Goal: Obtain resource: Download file/media

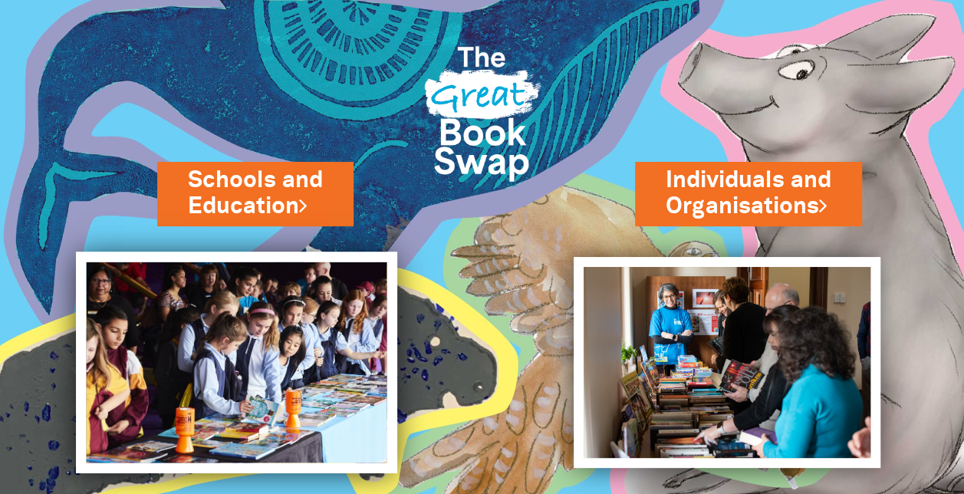
click at [272, 328] on img at bounding box center [236, 363] width 321 height 222
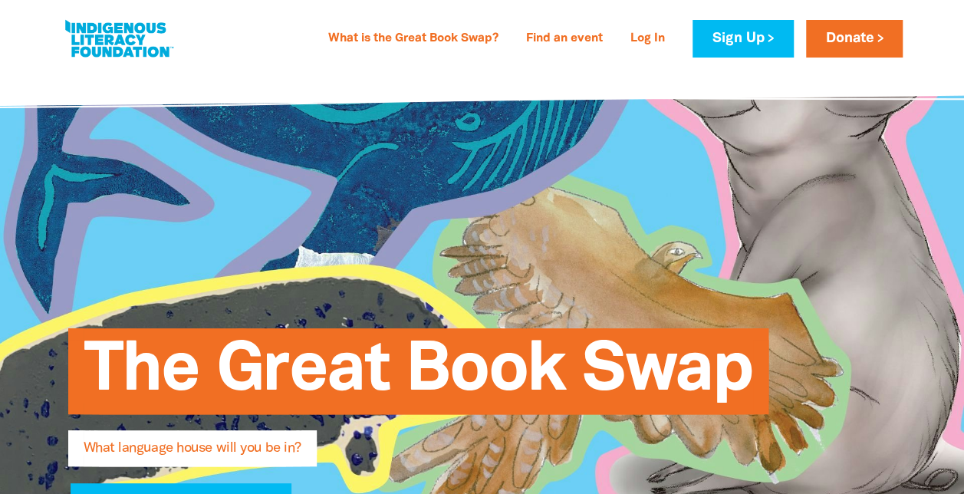
type input "[PERSON_NAME]"
type input "[EMAIL_ADDRESS][DOMAIN_NAME]"
type input "The [GEOGRAPHIC_DATA]"
select select "primary-school"
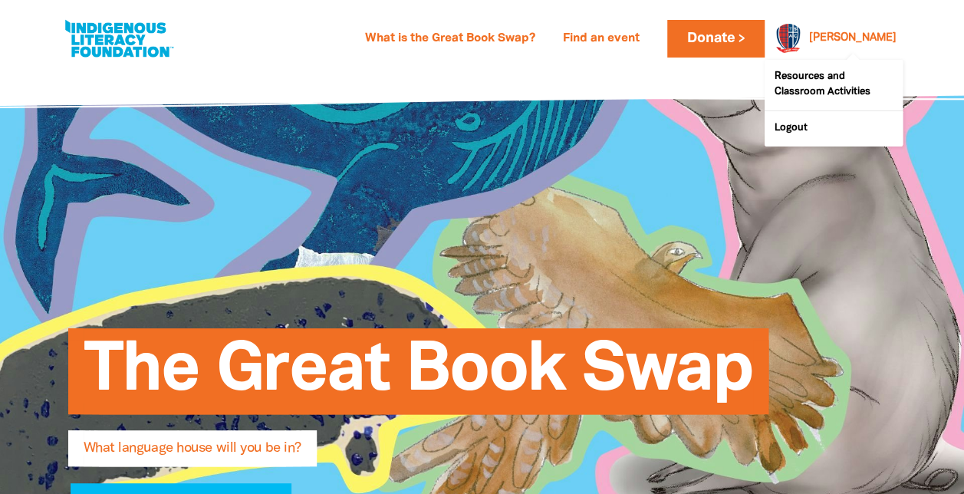
click at [856, 42] on div "[PERSON_NAME]" at bounding box center [853, 38] width 100 height 23
click at [828, 78] on link "Resources and Classroom Activities" at bounding box center [834, 85] width 138 height 51
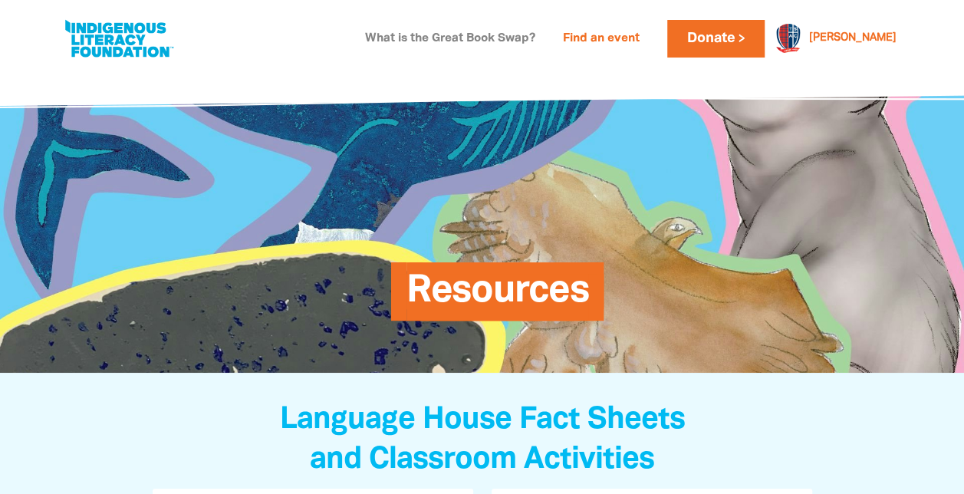
click at [541, 40] on link "What is the Great Book Swap?" at bounding box center [450, 39] width 189 height 25
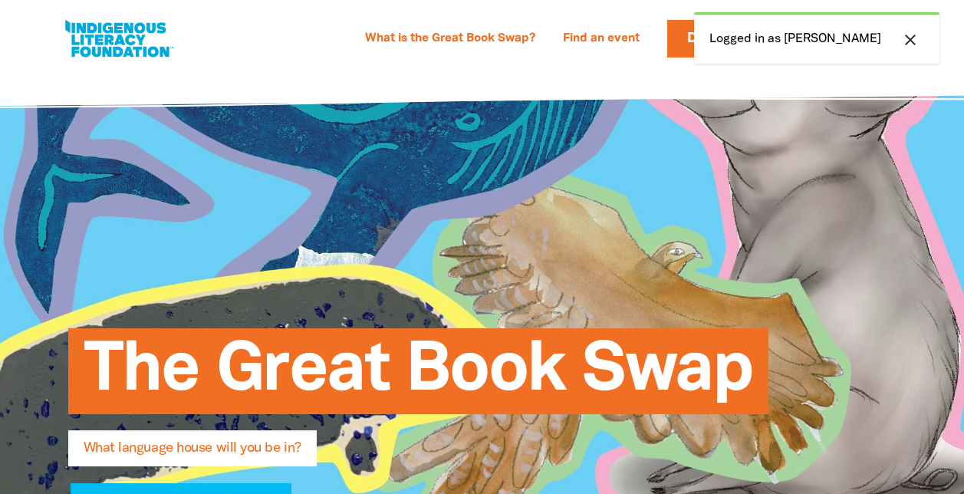
select select "primary-school"
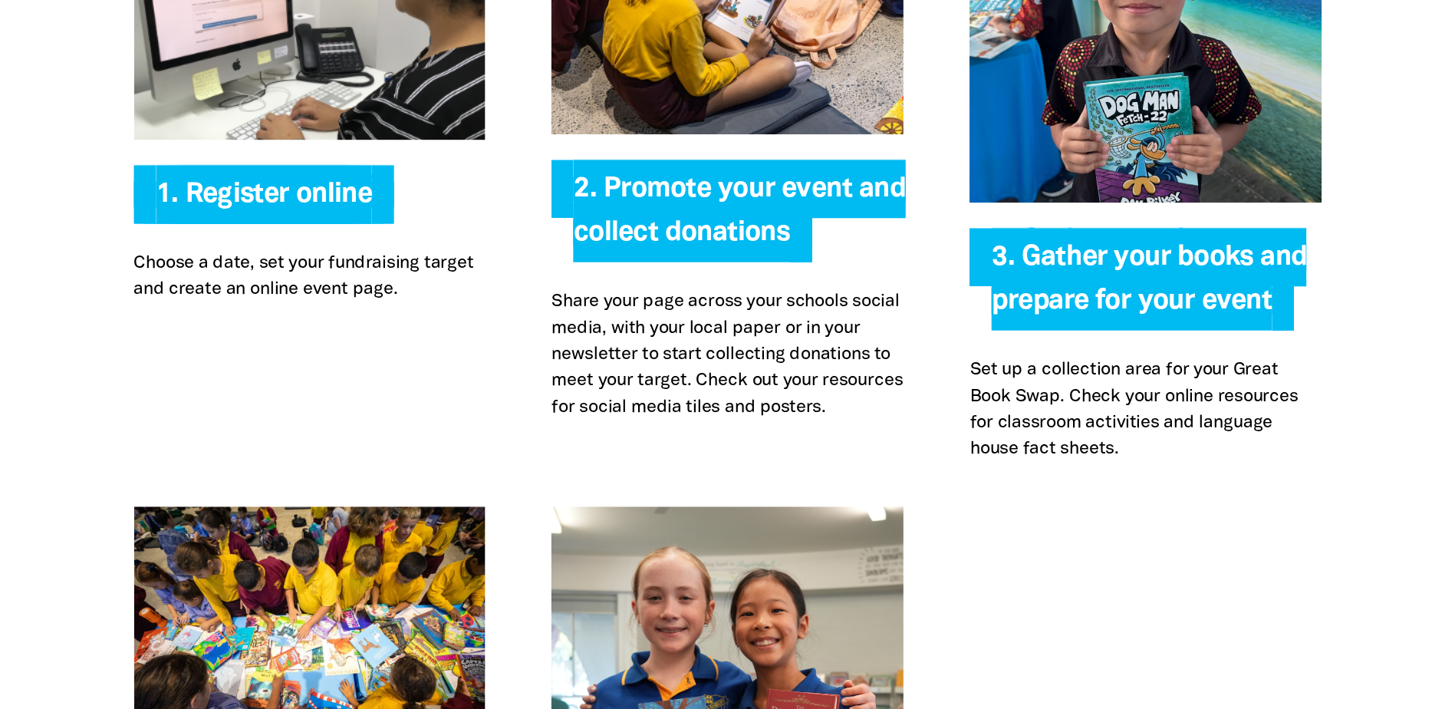
scroll to position [3423, 0]
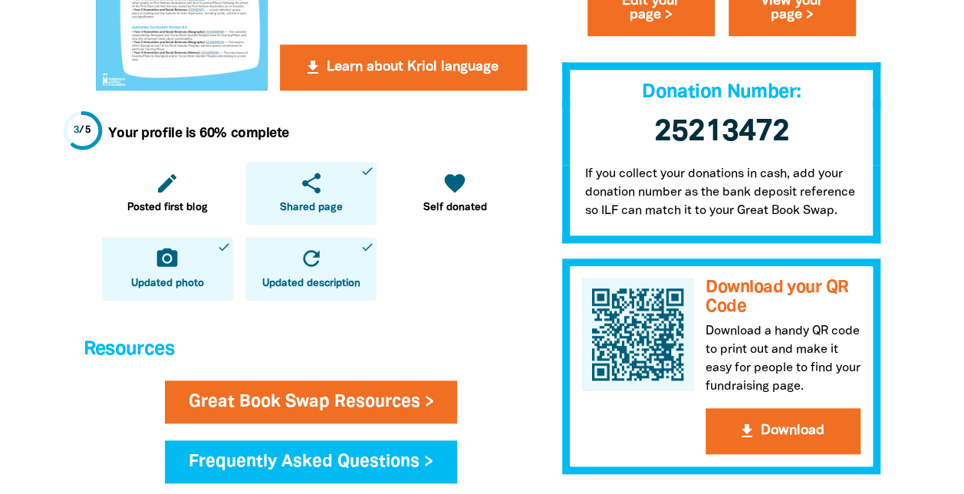
scroll to position [614, 0]
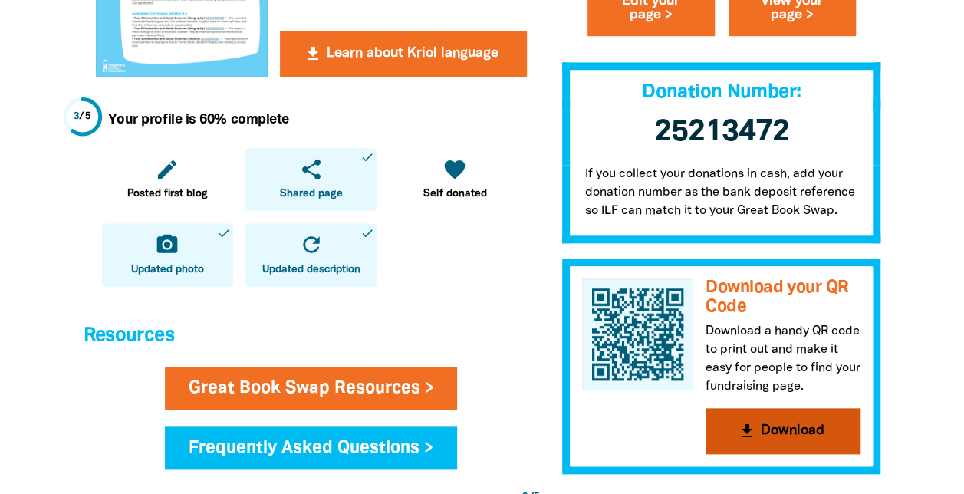
click at [782, 431] on button "get_app Download" at bounding box center [783, 431] width 155 height 46
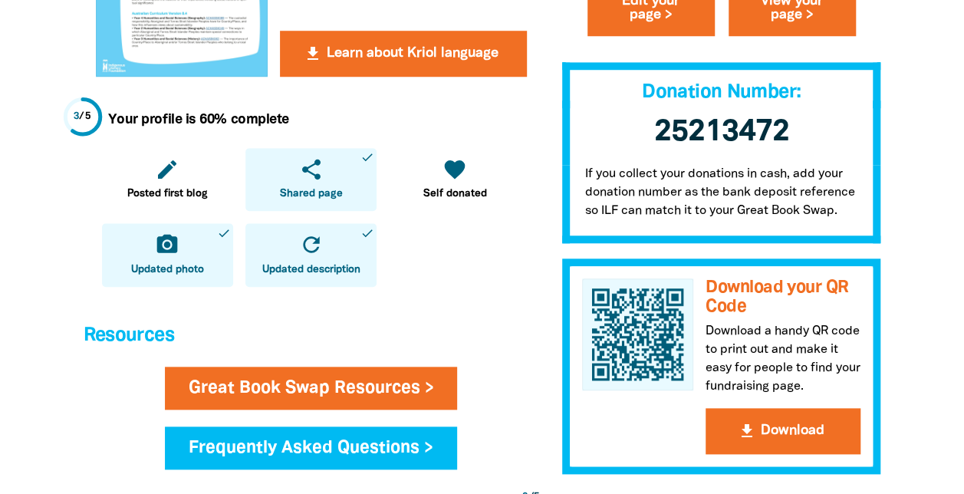
click at [888, 196] on div "My Great Book Swap My Language House So far you've raised $0 Donate to your Gre…" at bounding box center [722, -1] width 342 height 949
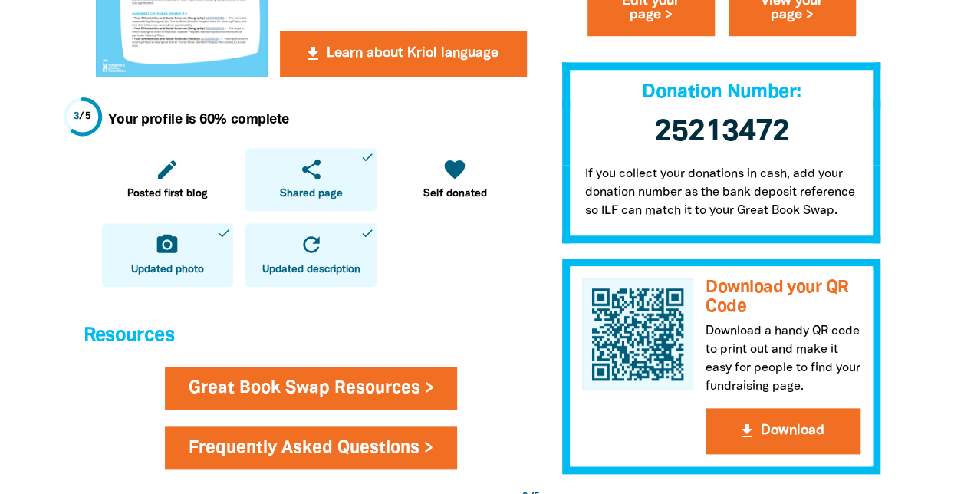
click at [278, 446] on link "Frequently Asked Questions >" at bounding box center [311, 447] width 292 height 43
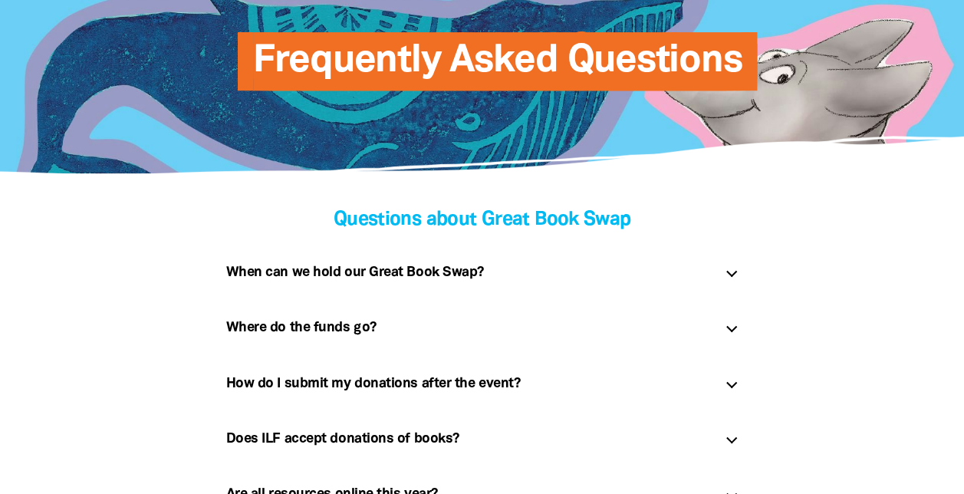
scroll to position [230, 0]
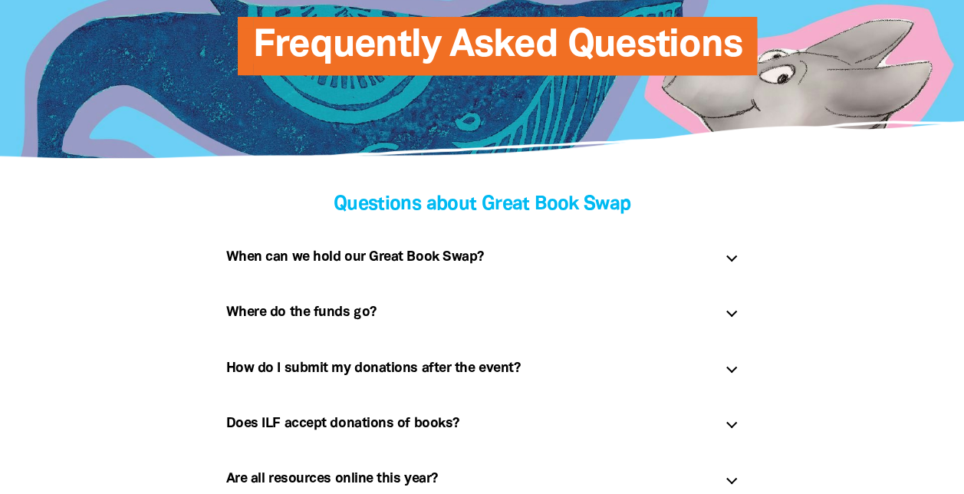
click at [736, 365] on div "How do I submit my donations after the event? link" at bounding box center [482, 368] width 537 height 49
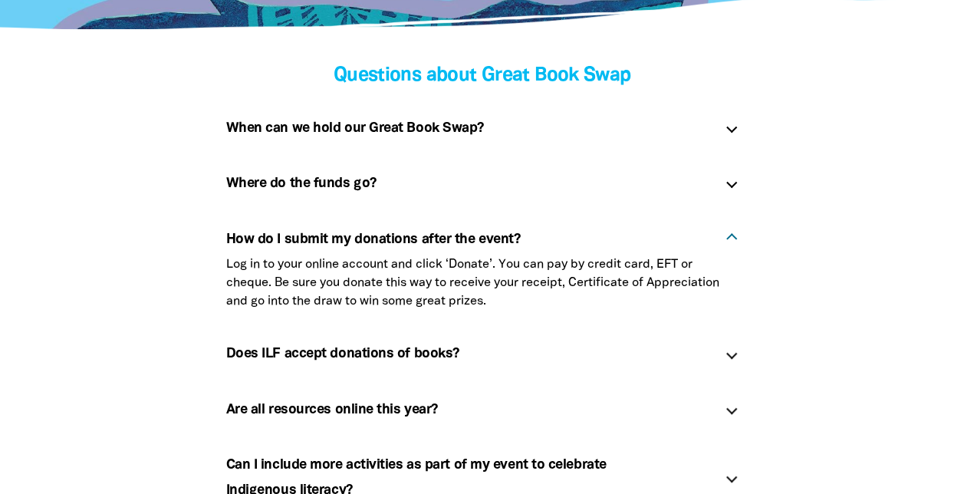
scroll to position [383, 0]
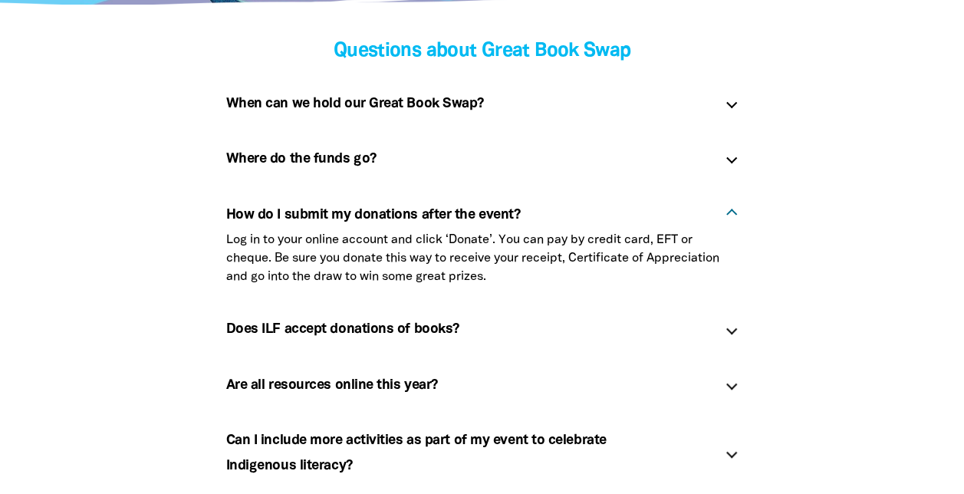
click at [734, 326] on div at bounding box center [731, 328] width 11 height 11
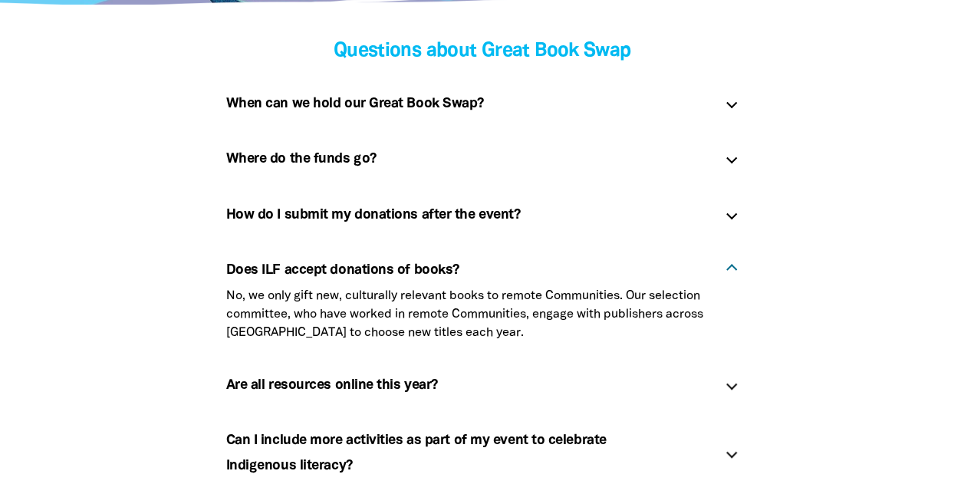
click at [732, 221] on div "How do I submit my donations after the event? link" at bounding box center [482, 214] width 537 height 49
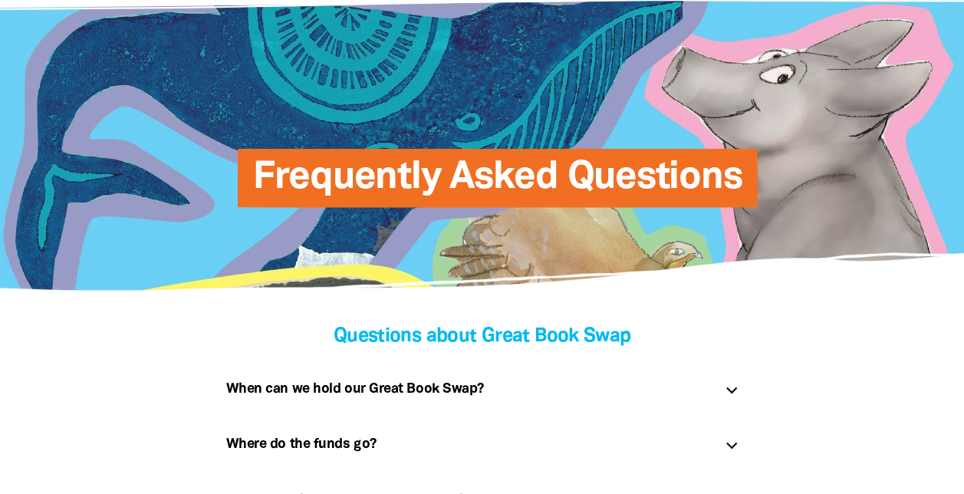
scroll to position [0, 0]
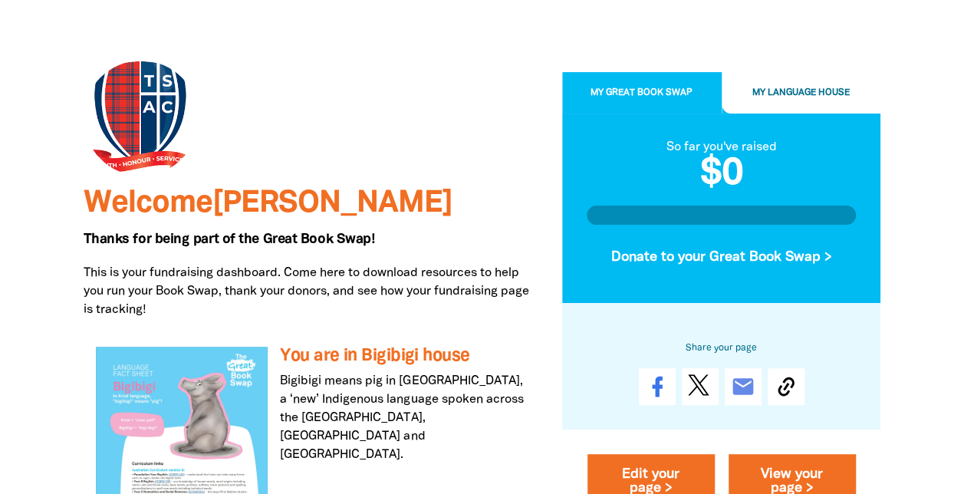
scroll to position [153, 0]
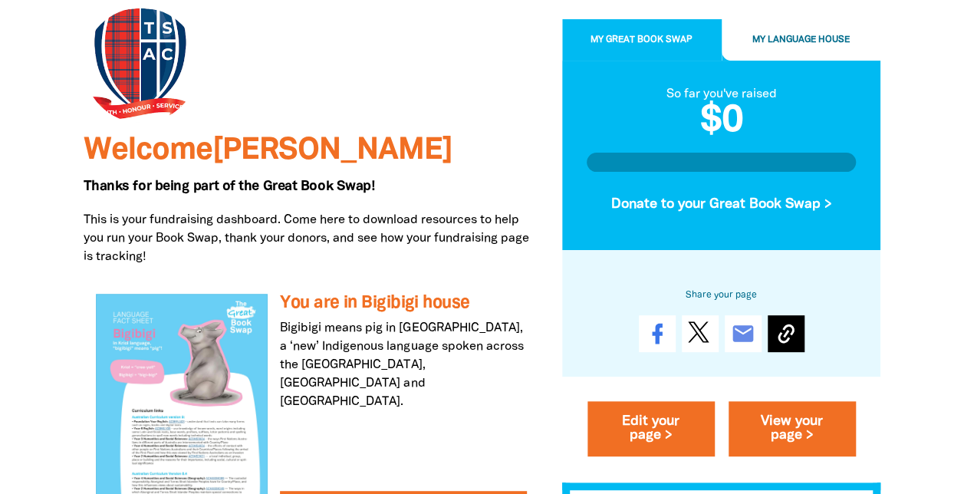
click at [785, 330] on icon at bounding box center [786, 334] width 25 height 25
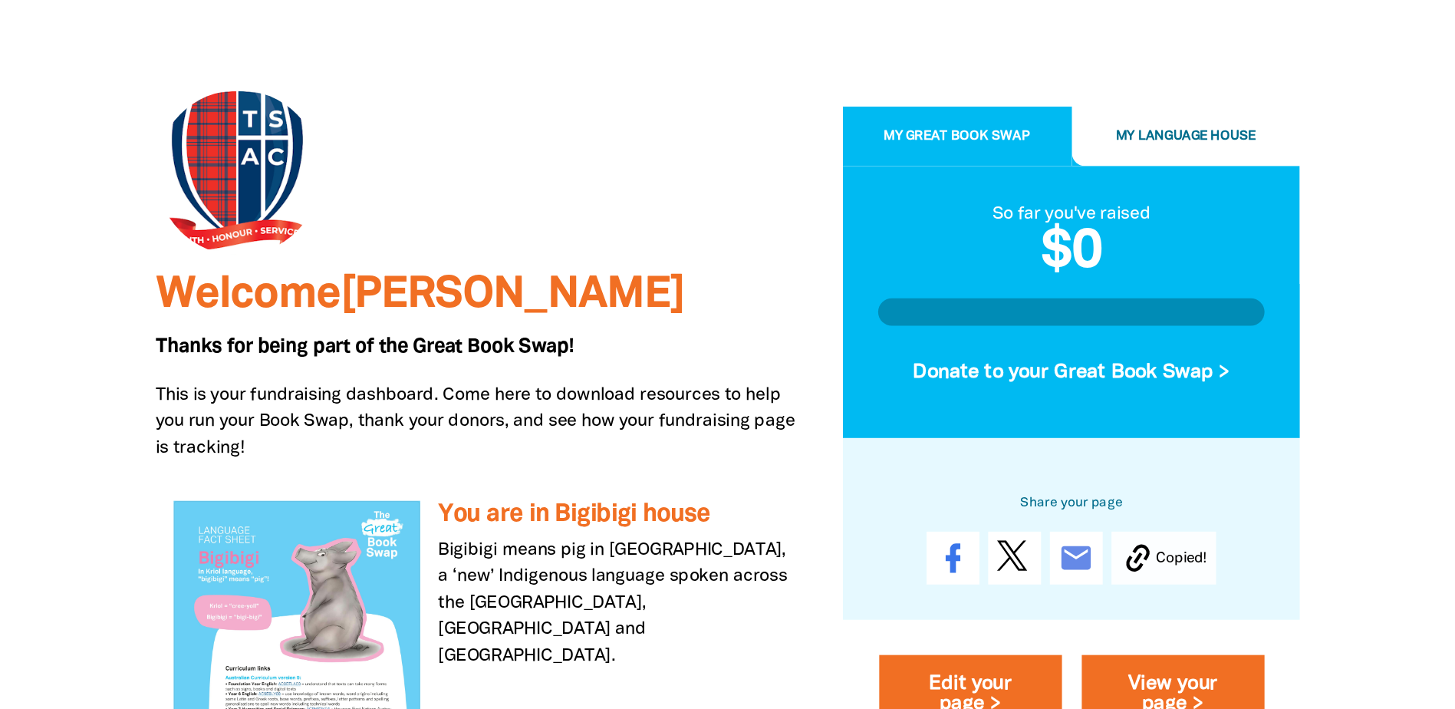
scroll to position [0, 0]
